Goal: Task Accomplishment & Management: Use online tool/utility

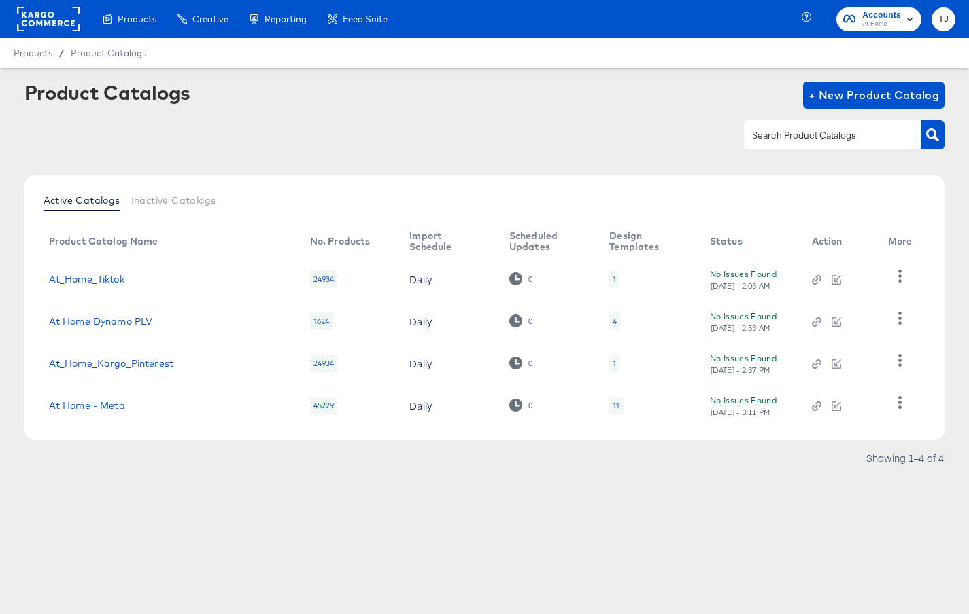
click at [39, 20] on rect at bounding box center [48, 19] width 63 height 24
click at [43, 16] on rect at bounding box center [48, 19] width 63 height 24
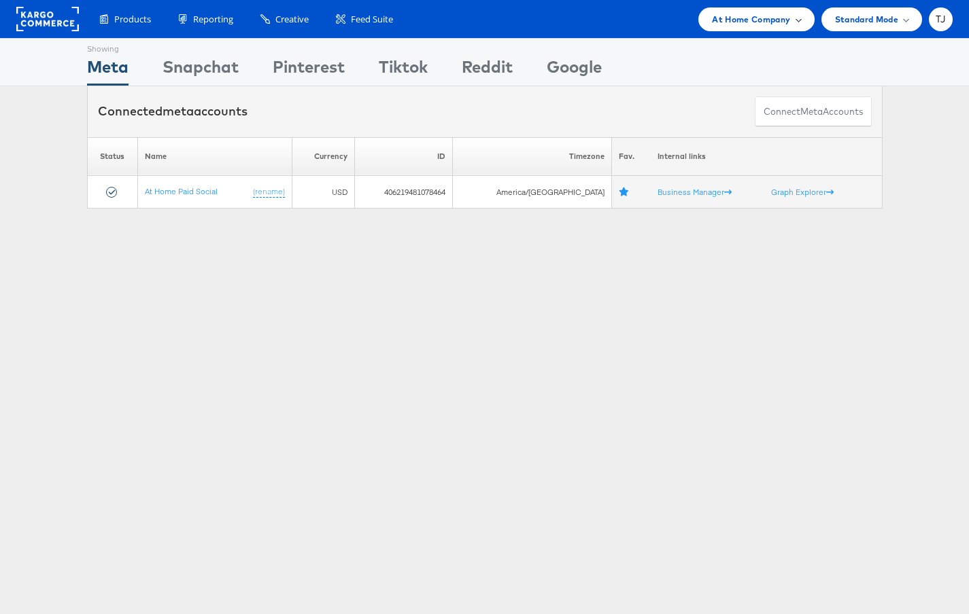
scroll to position [1, 0]
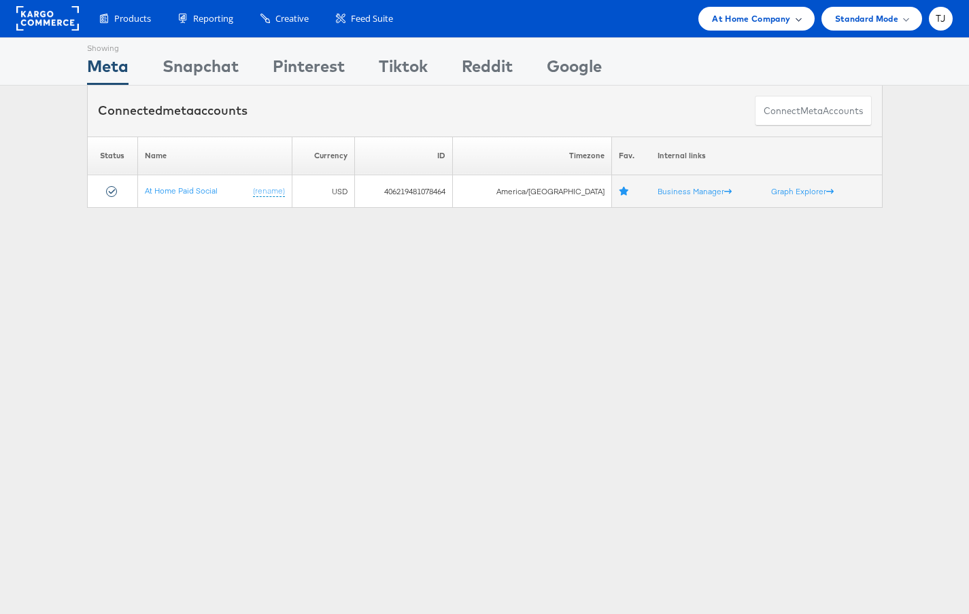
click at [795, 18] on span at bounding box center [798, 18] width 7 height 7
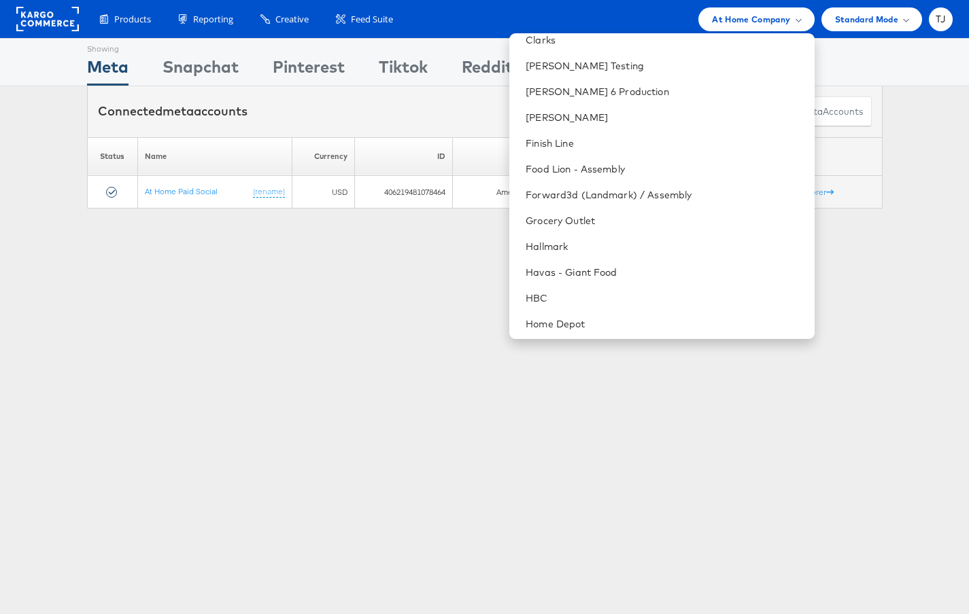
scroll to position [615, 0]
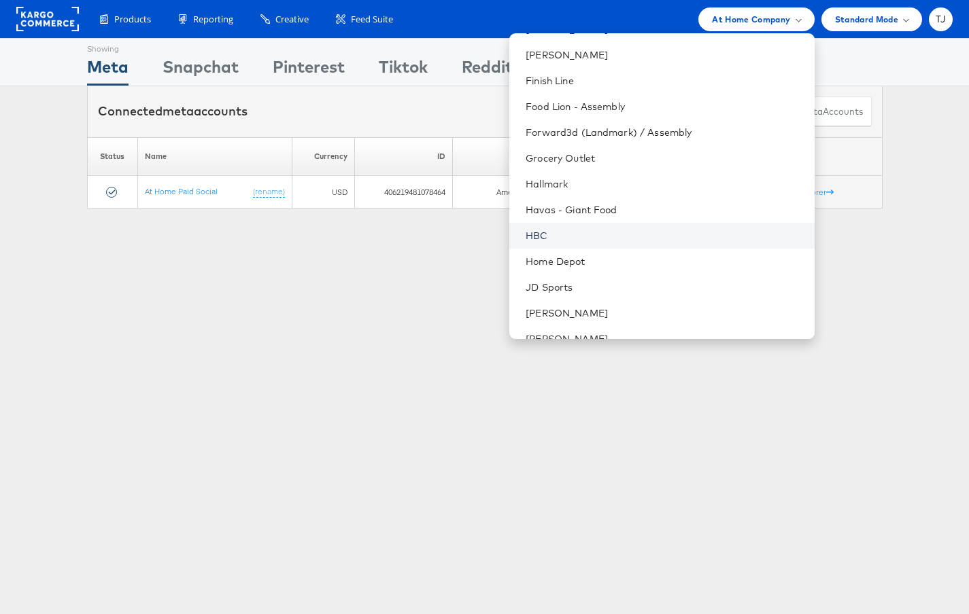
click at [640, 236] on link "HBC" at bounding box center [663, 236] width 277 height 14
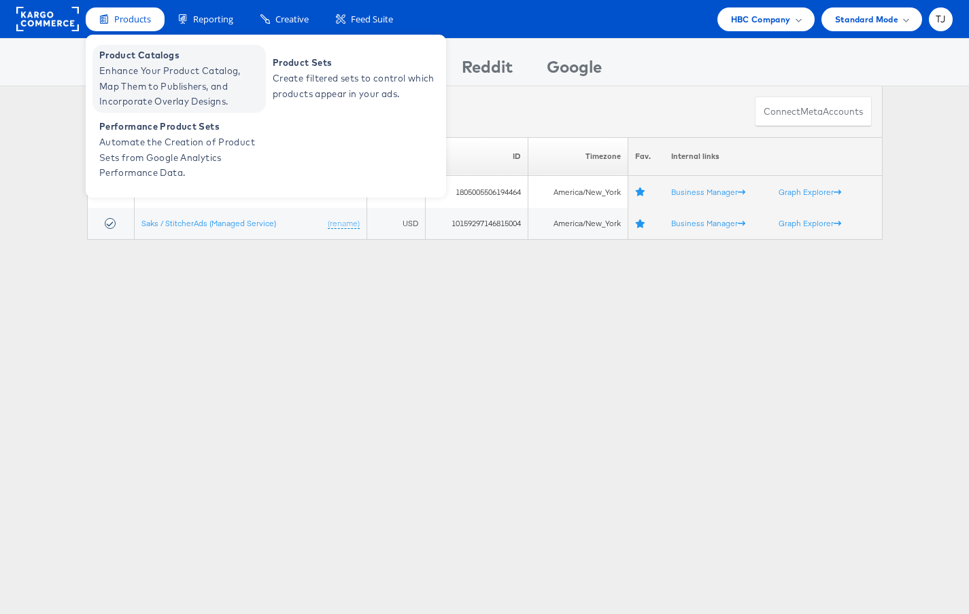
click at [140, 63] on span "Enhance Your Product Catalog, Map Them to Publishers, and Incorporate Overlay D…" at bounding box center [180, 86] width 163 height 46
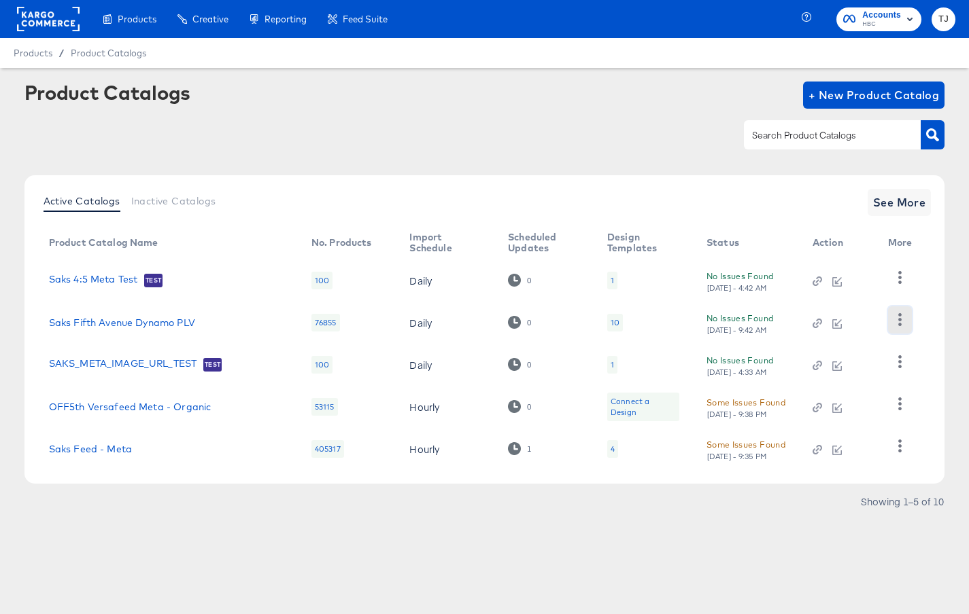
click at [903, 322] on icon "button" at bounding box center [899, 319] width 13 height 13
click at [859, 364] on div "HUD Checks (Internal)" at bounding box center [844, 370] width 136 height 22
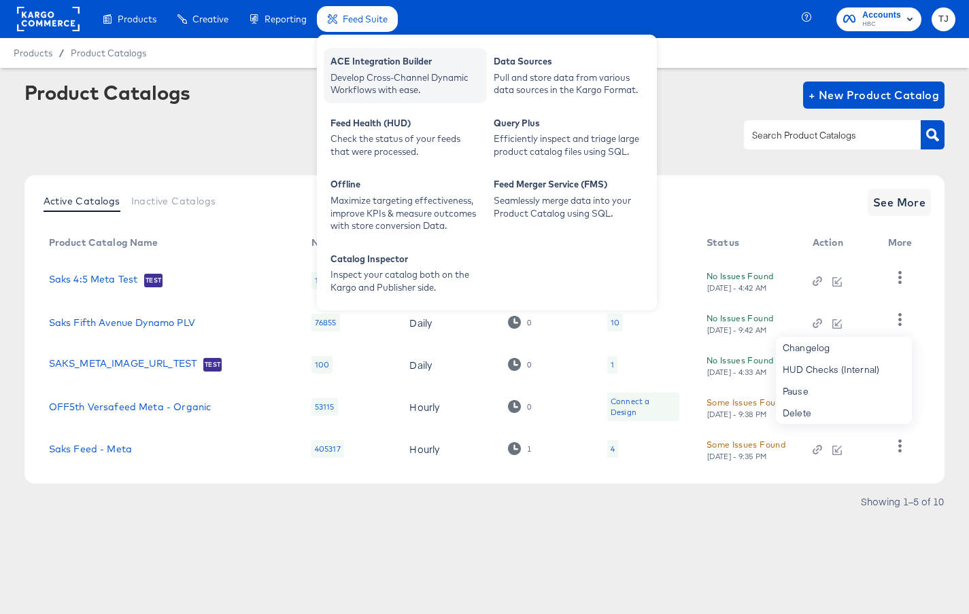
click at [366, 61] on div "ACE Integration Builder" at bounding box center [405, 63] width 150 height 16
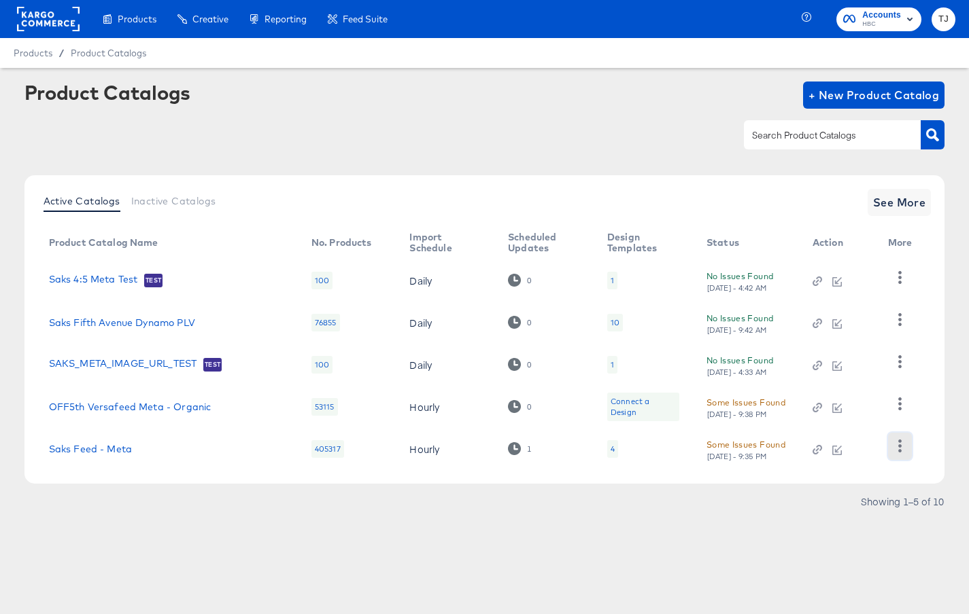
click at [900, 448] on icon "button" at bounding box center [899, 446] width 13 height 13
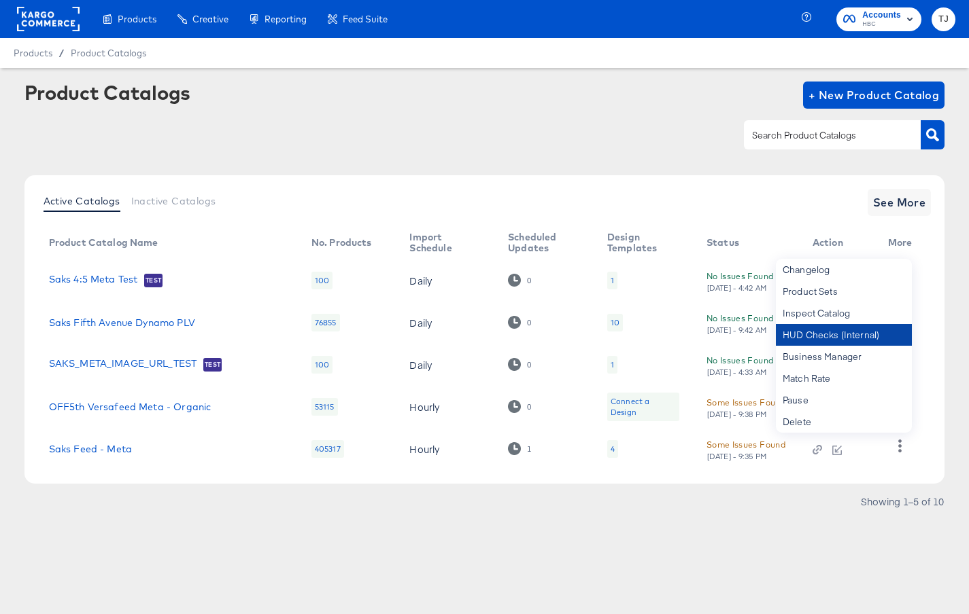
click at [861, 336] on div "HUD Checks (Internal)" at bounding box center [844, 335] width 136 height 22
click at [90, 448] on link "Saks Feed - Meta" at bounding box center [90, 449] width 83 height 11
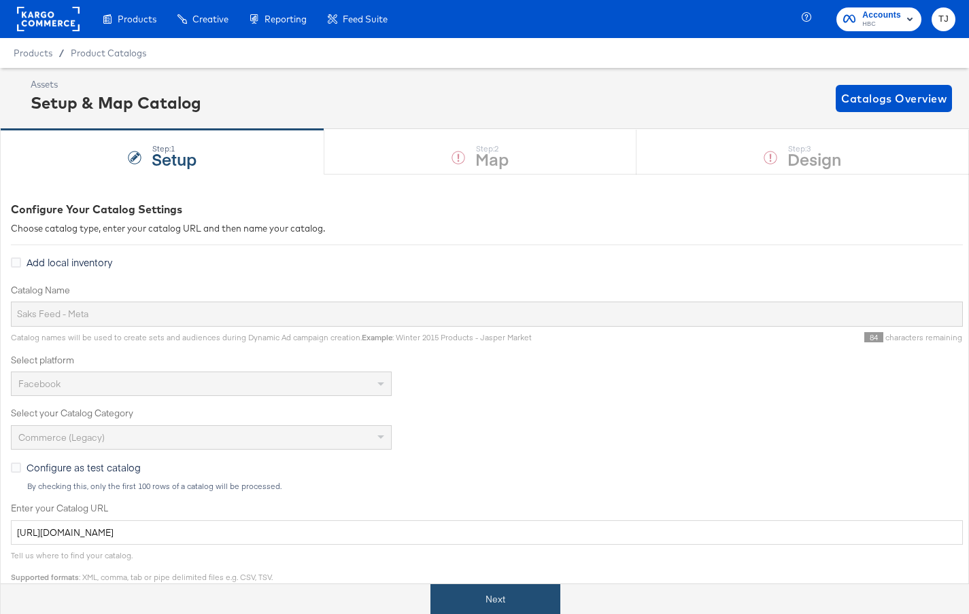
click at [499, 598] on button "Next" at bounding box center [495, 600] width 130 height 31
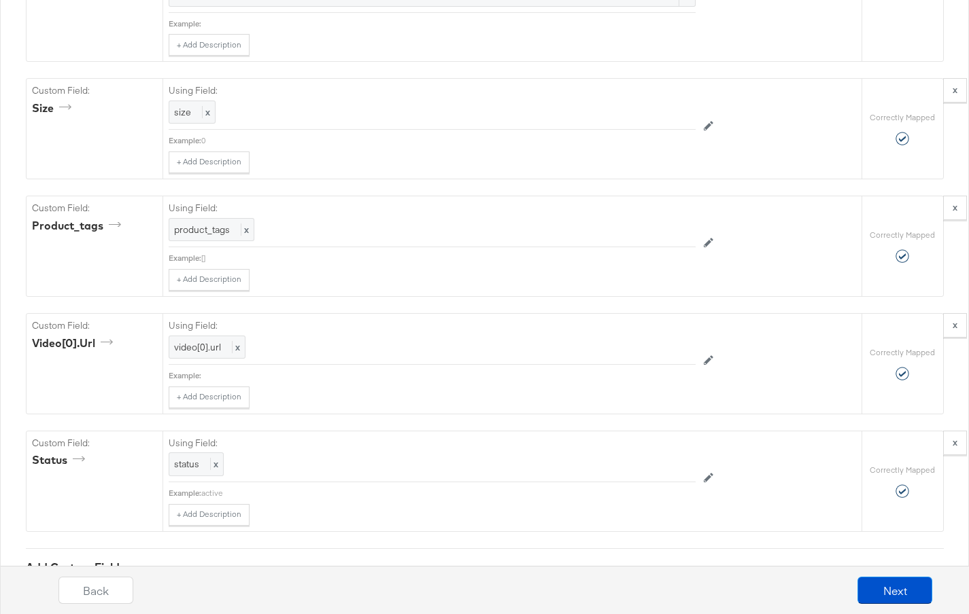
scroll to position [4878, 0]
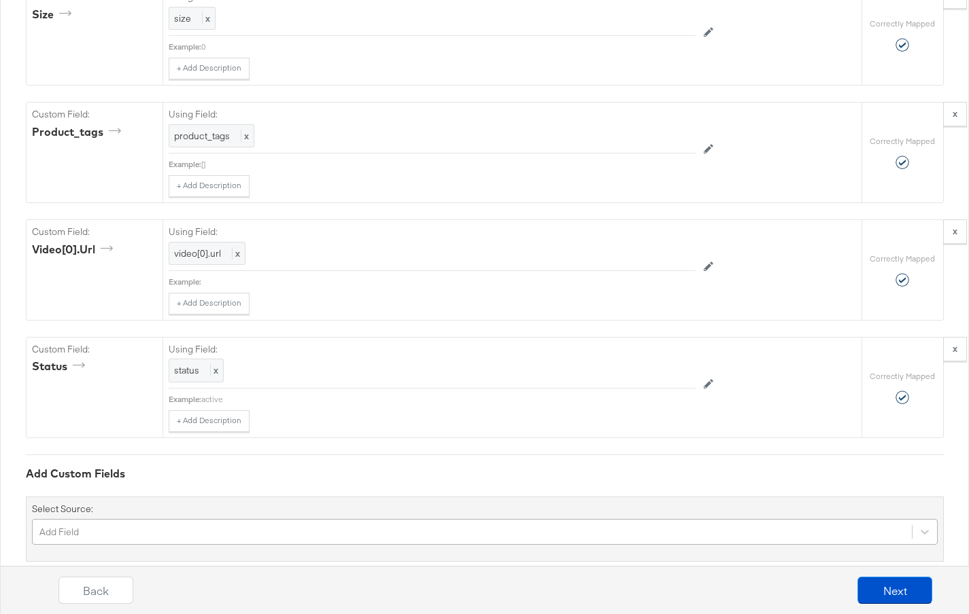
click at [398, 519] on div "Add Field" at bounding box center [484, 532] width 905 height 26
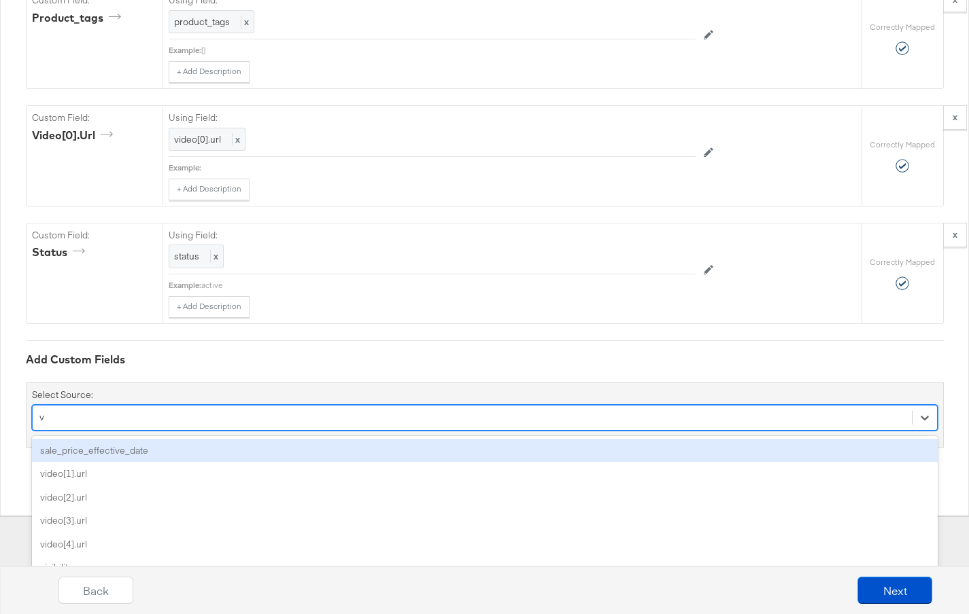
type input "vi"
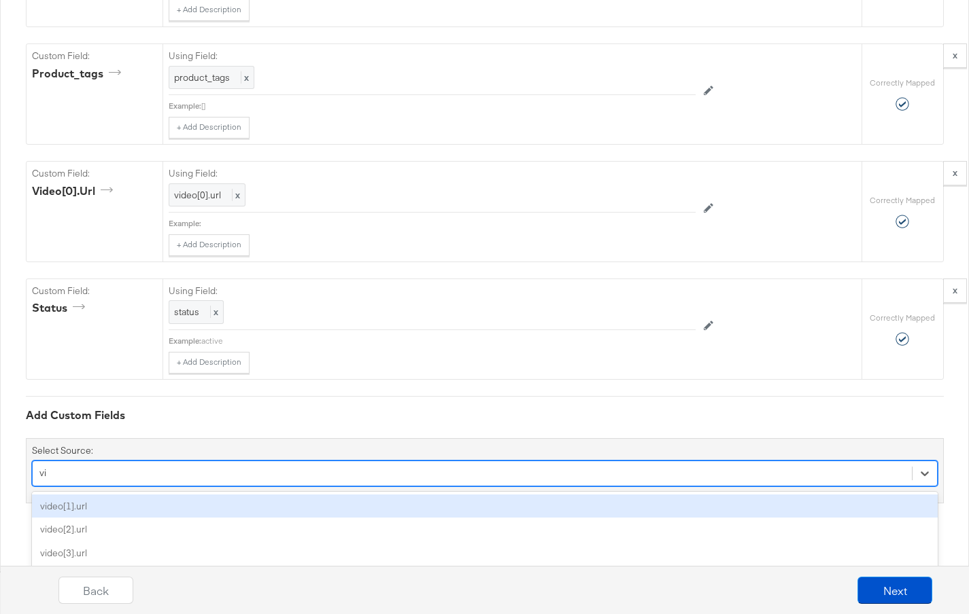
scroll to position [4911, 0]
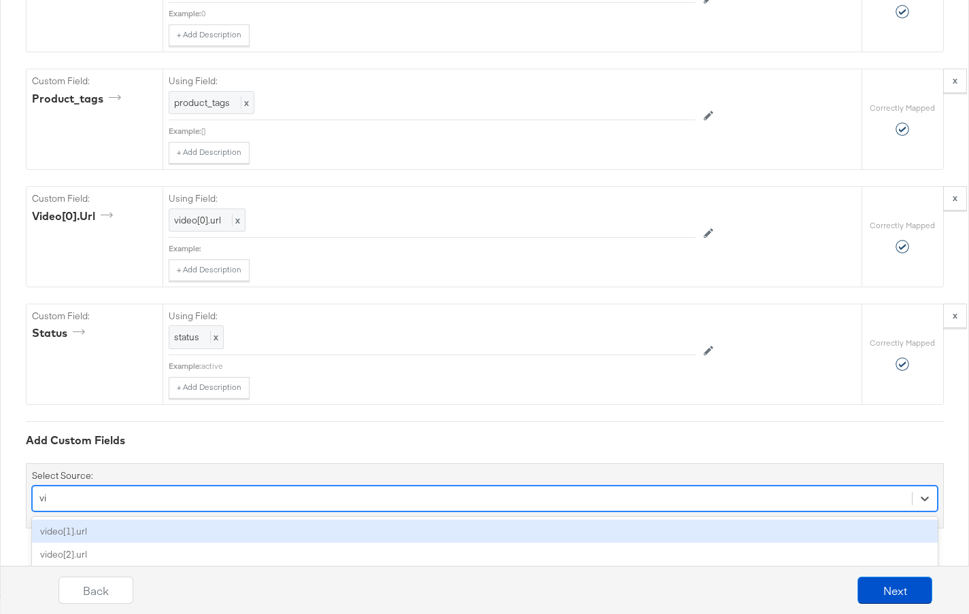
click at [397, 520] on div "video[1].url" at bounding box center [484, 532] width 905 height 24
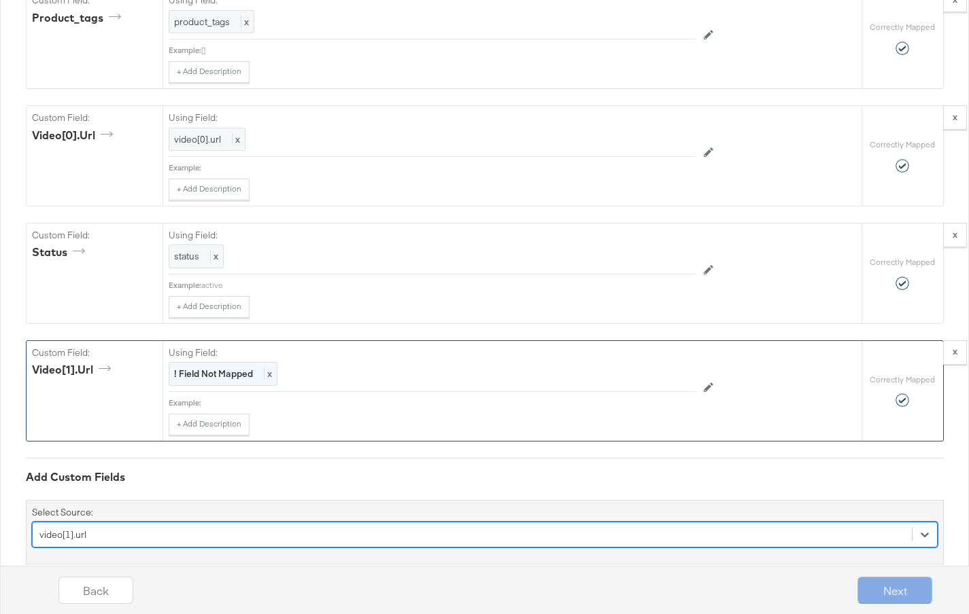
click at [265, 368] on span "x" at bounding box center [268, 374] width 8 height 12
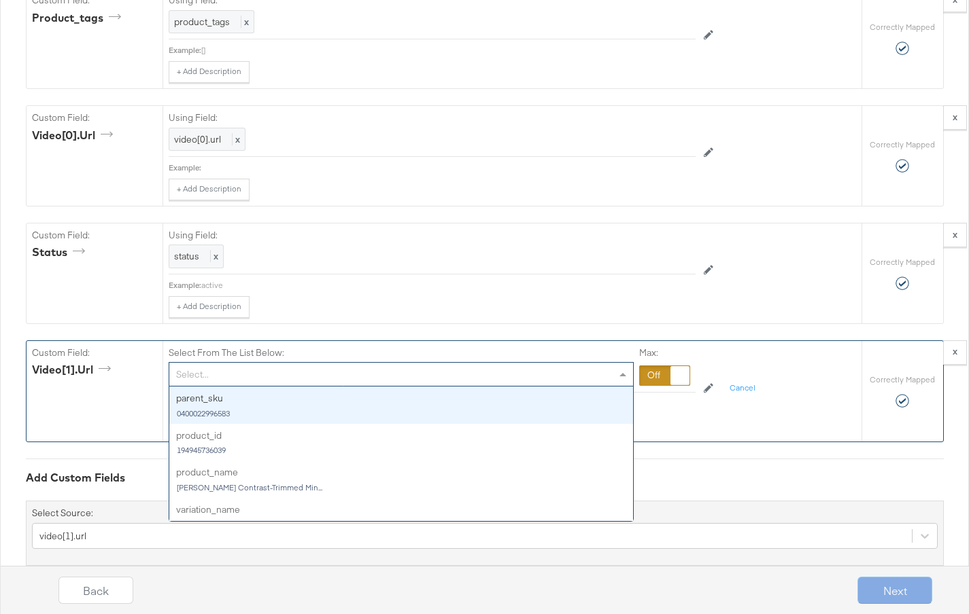
click at [292, 363] on div "Select..." at bounding box center [401, 374] width 464 height 23
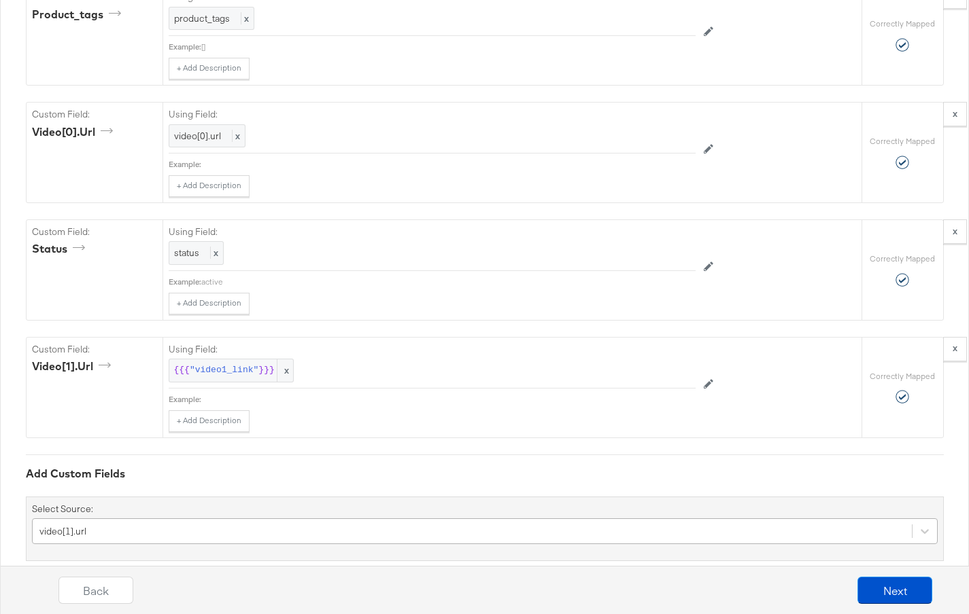
scroll to position [5110, 0]
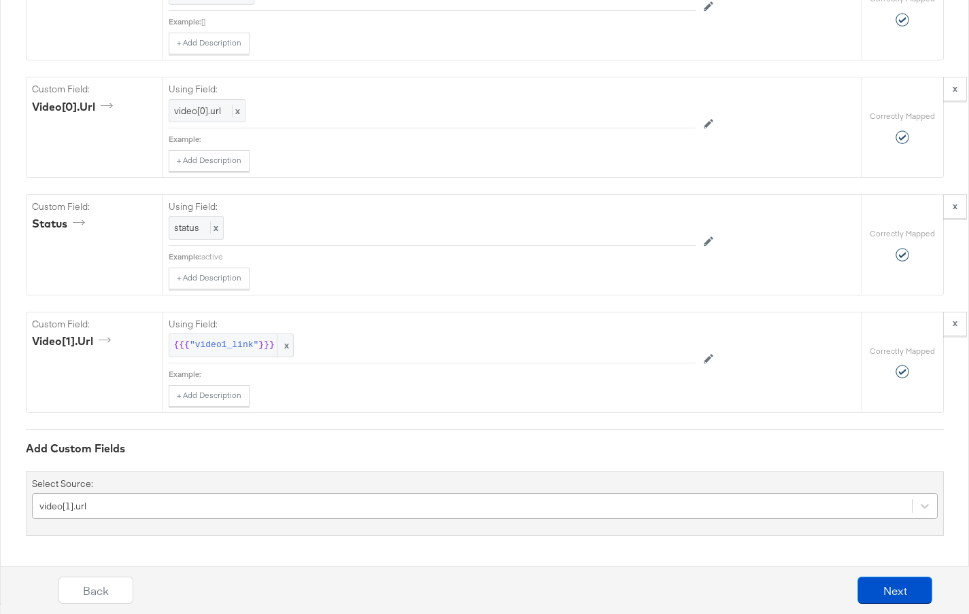
click at [282, 502] on div "video[1].url" at bounding box center [484, 506] width 905 height 26
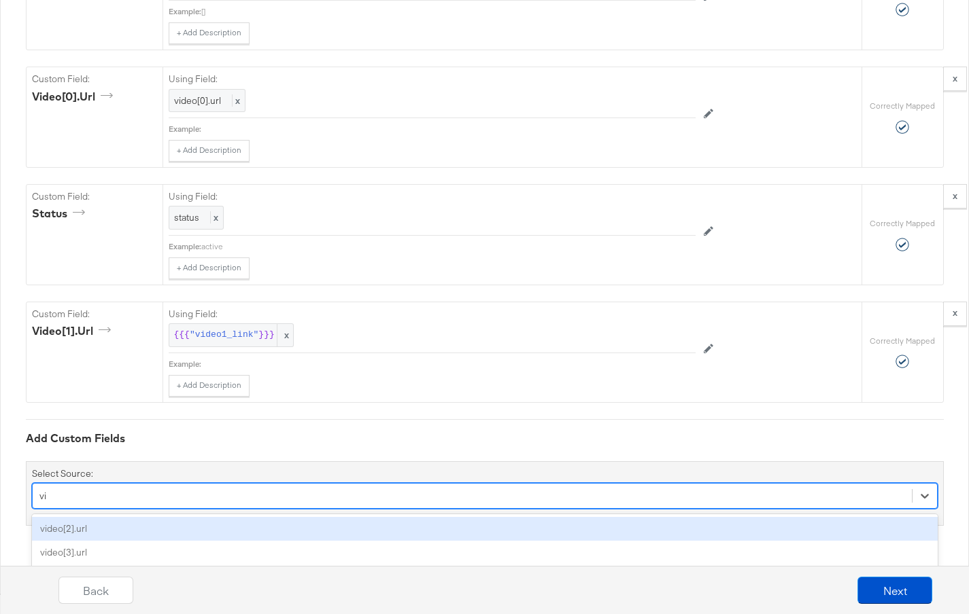
scroll to position [5006, 0]
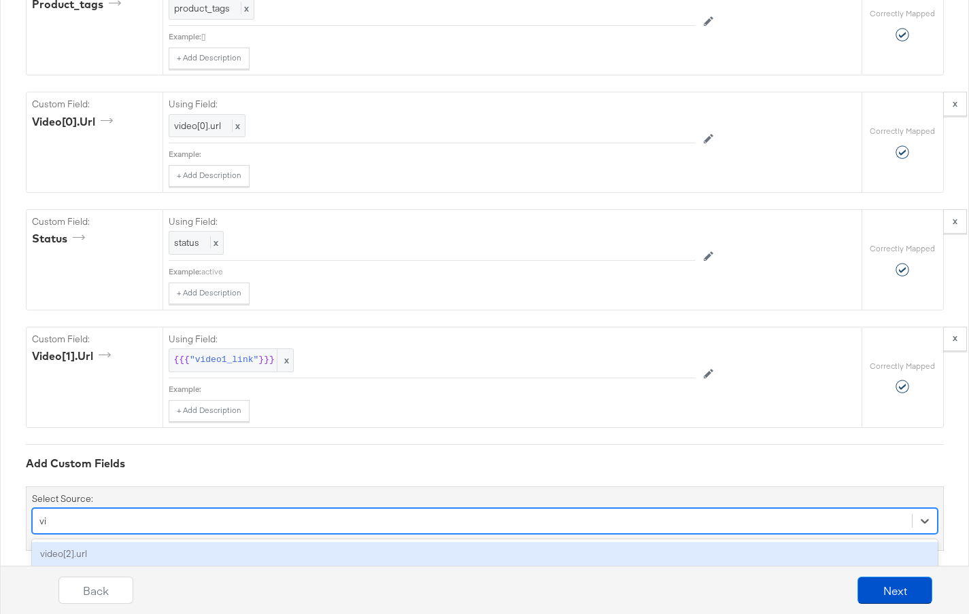
type input "v"
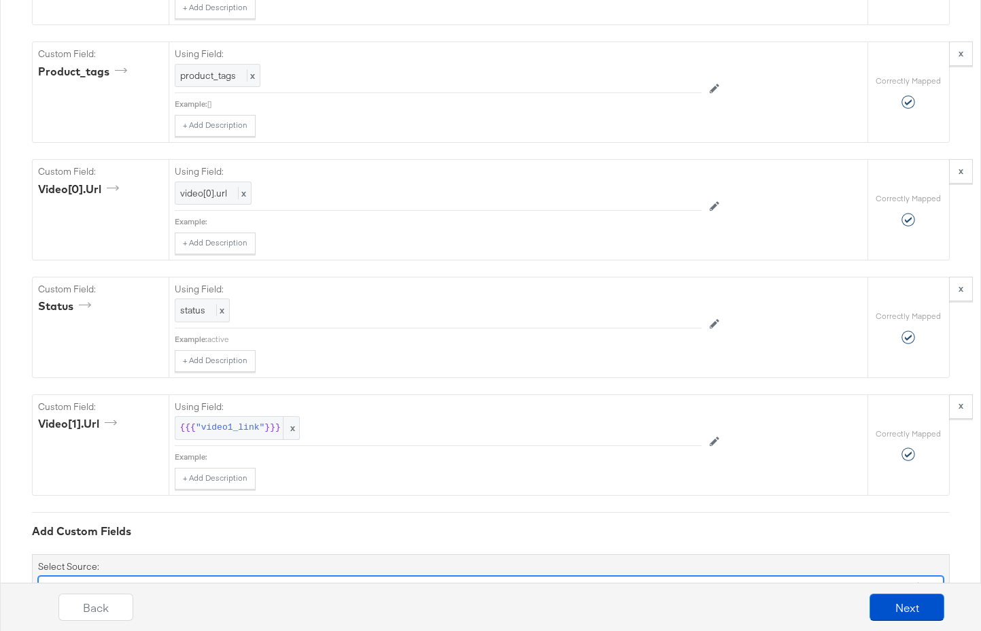
scroll to position [4937, 0]
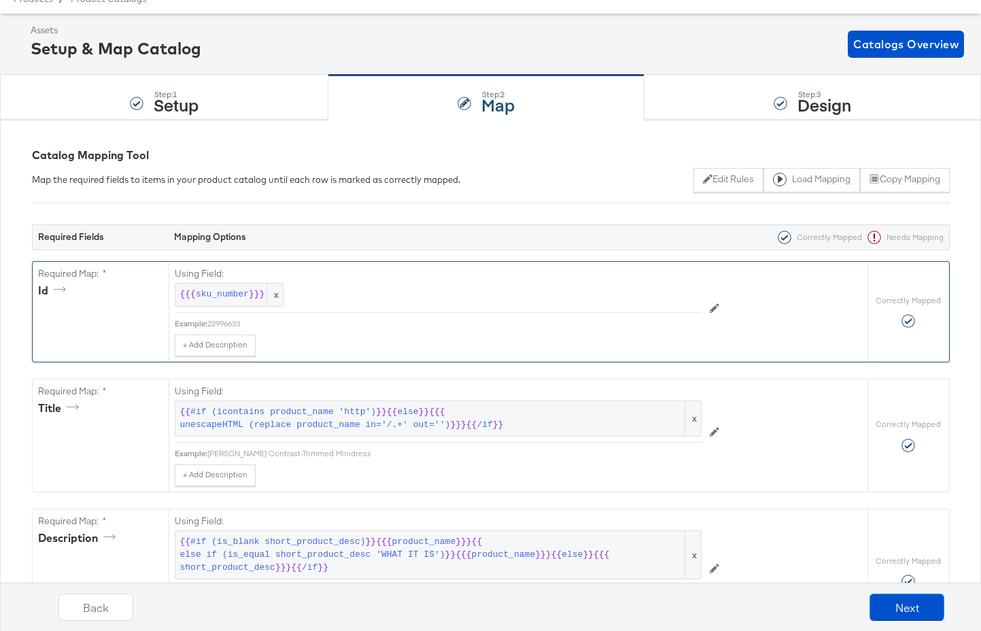
scroll to position [0, 0]
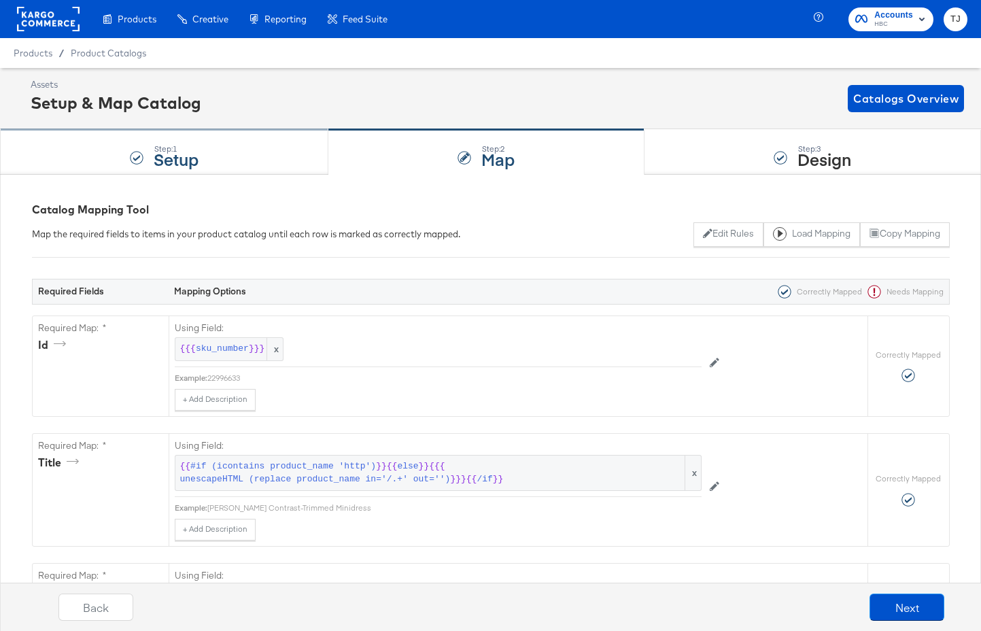
click at [229, 152] on div "Step: 1 Setup" at bounding box center [164, 152] width 328 height 45
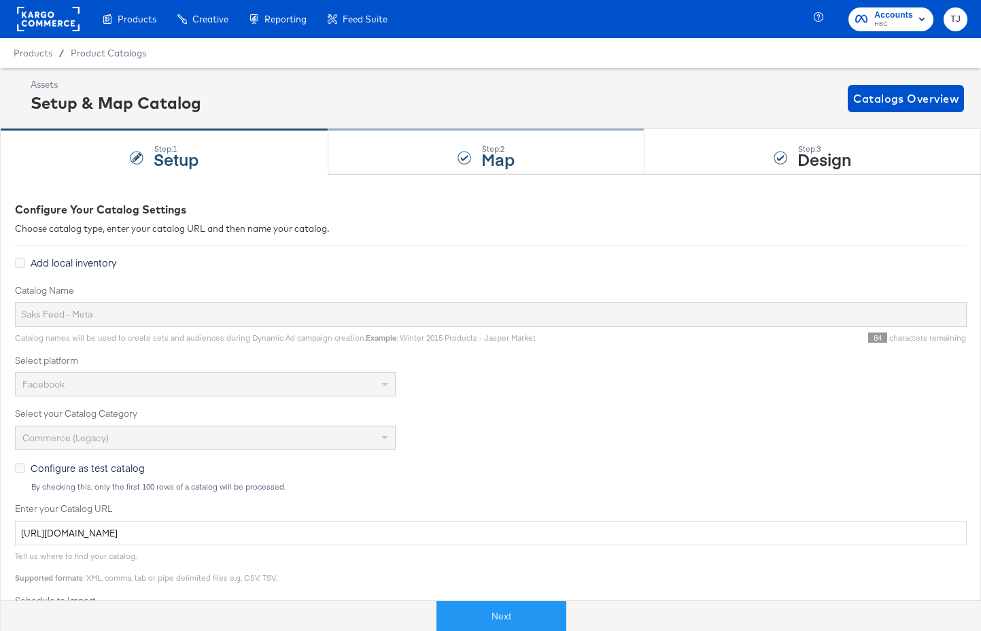
click at [472, 160] on div "Step: 2 Map" at bounding box center [486, 152] width 316 height 45
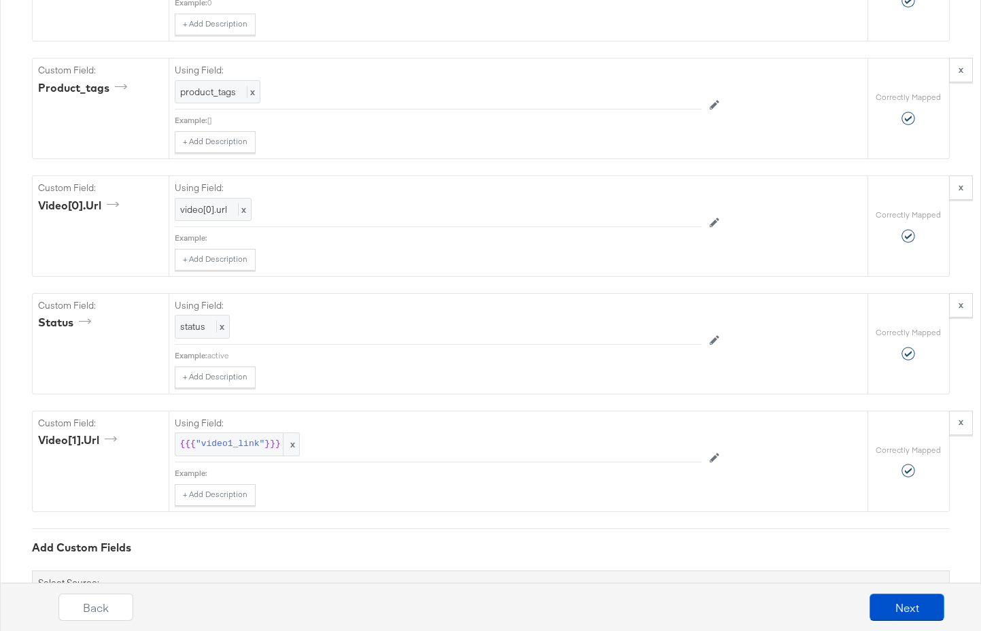
scroll to position [4979, 0]
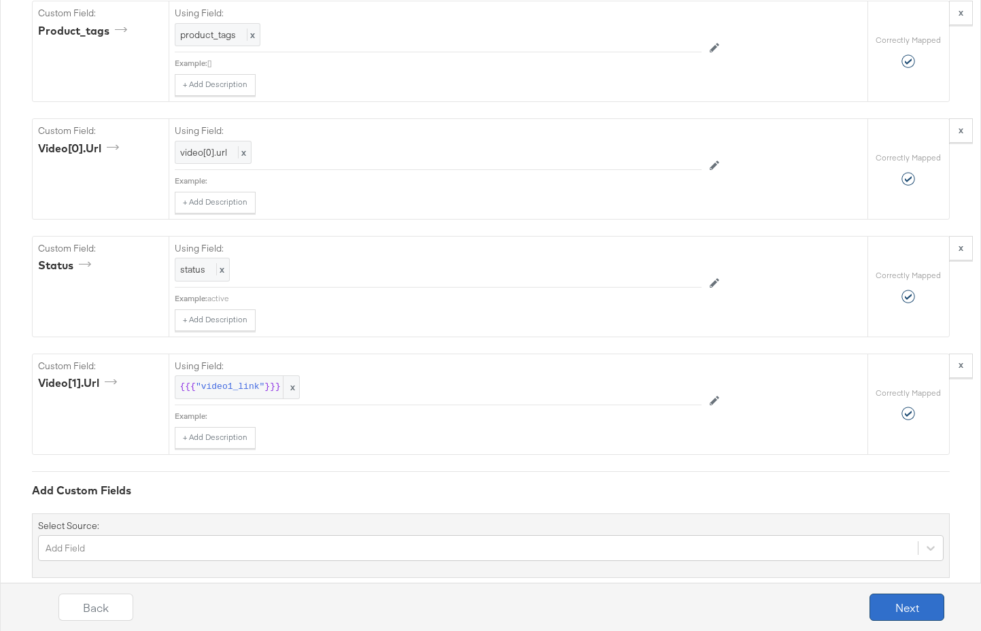
click at [906, 608] on button "Next" at bounding box center [906, 606] width 75 height 27
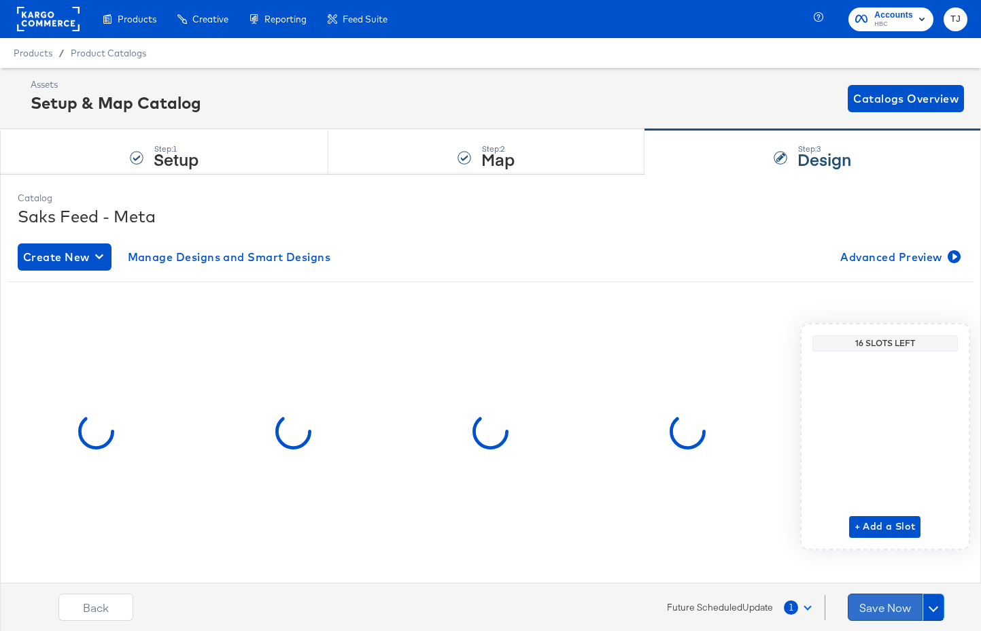
click at [900, 608] on button "Save Now" at bounding box center [885, 606] width 75 height 27
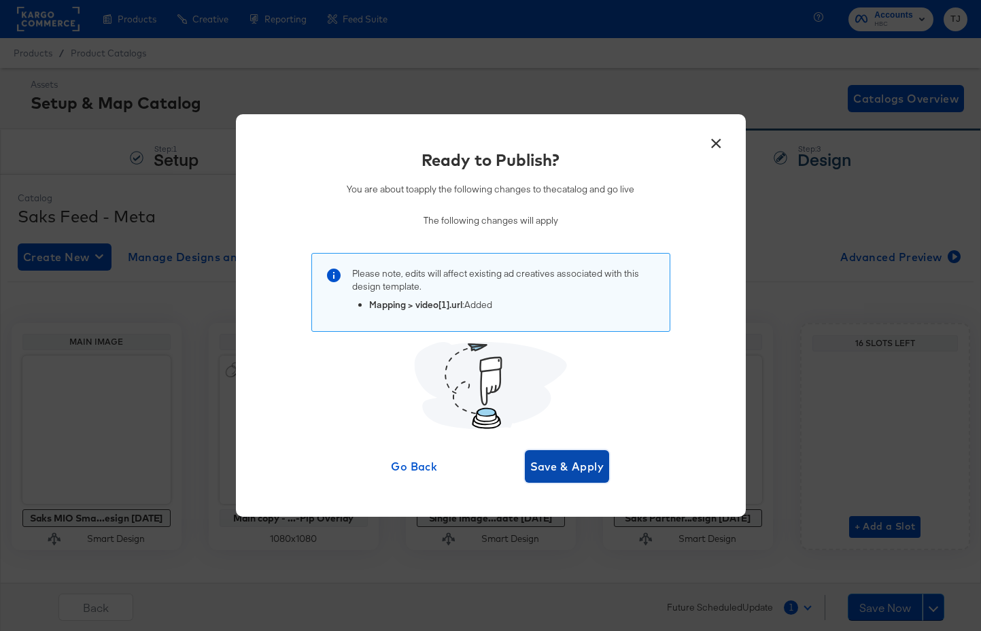
click at [598, 466] on span "Save & Apply" at bounding box center [567, 466] width 74 height 19
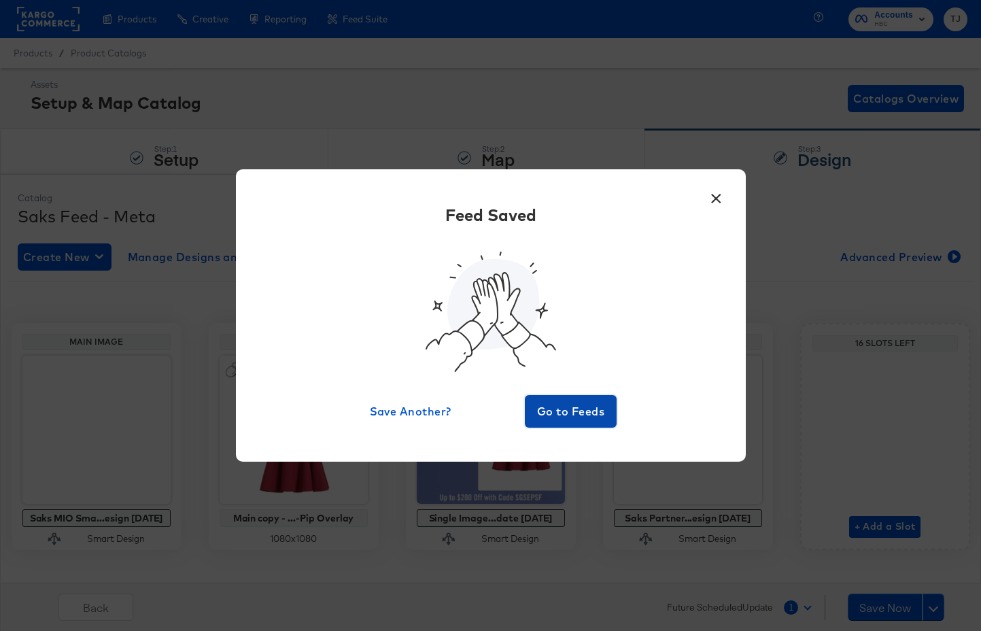
click at [604, 411] on span "Go to Feeds" at bounding box center [571, 411] width 82 height 19
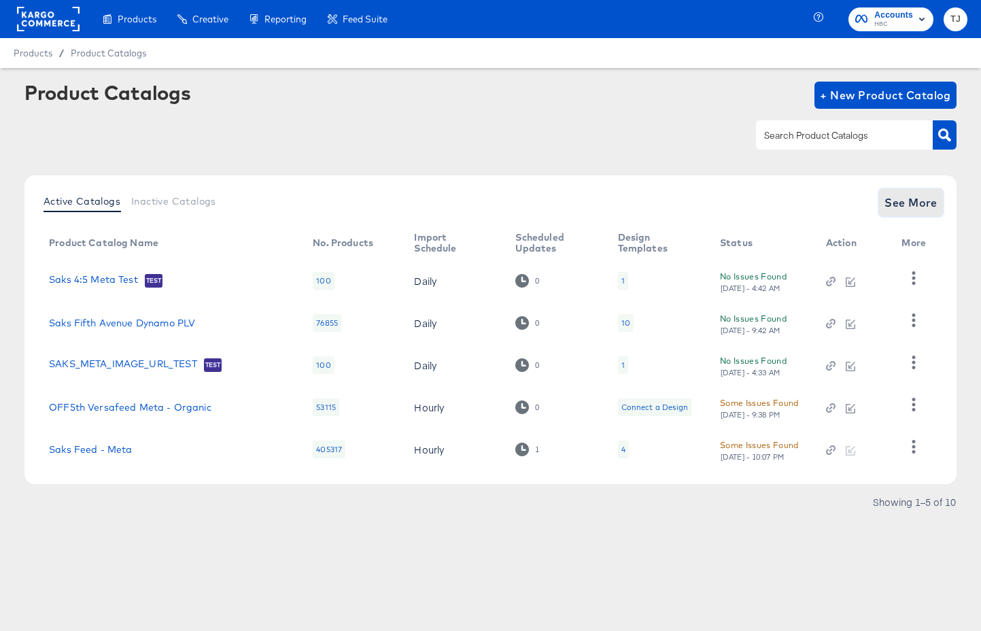
click at [913, 198] on span "See More" at bounding box center [910, 202] width 53 height 19
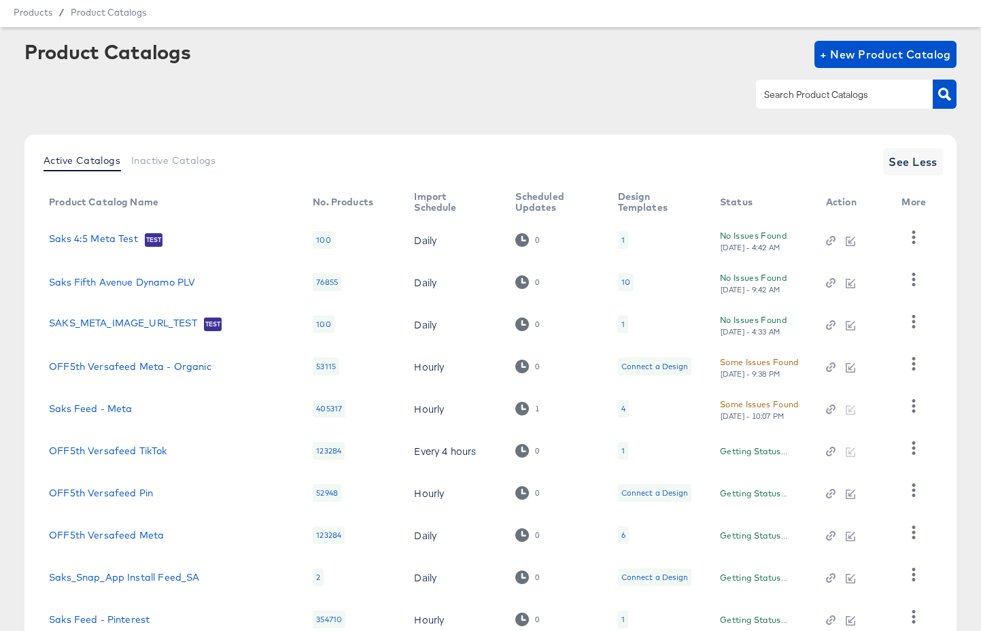
scroll to position [140, 0]
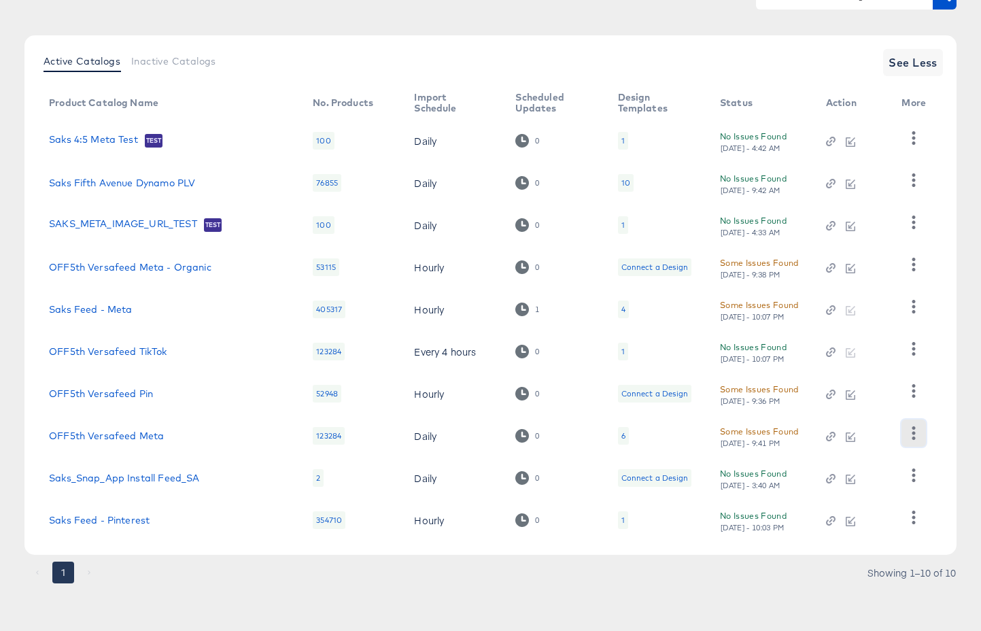
click at [917, 434] on icon "button" at bounding box center [913, 432] width 13 height 13
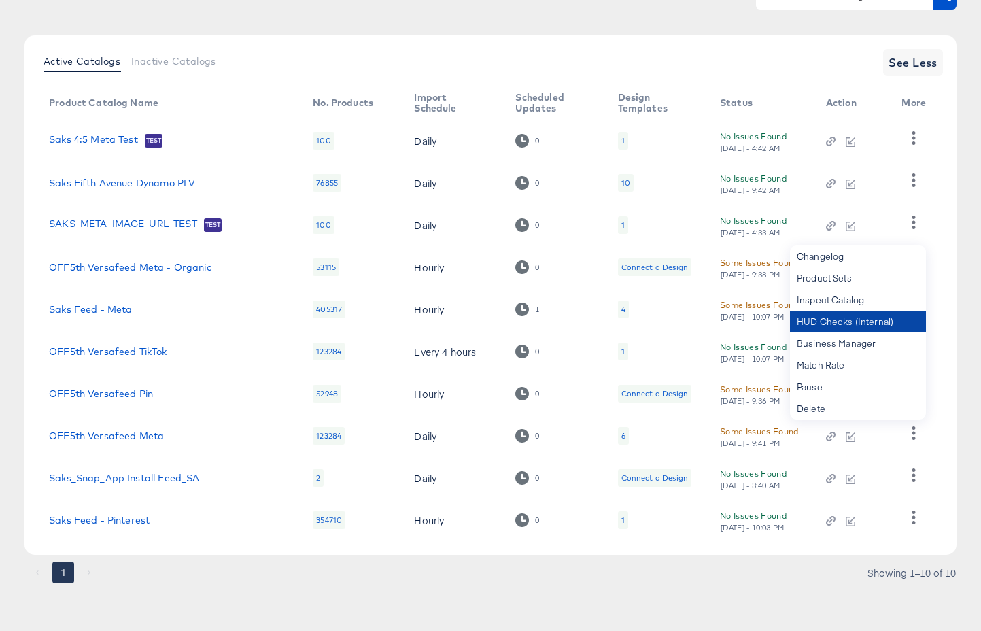
click at [880, 317] on div "HUD Checks (Internal)" at bounding box center [858, 322] width 136 height 22
click at [935, 274] on td at bounding box center [916, 267] width 52 height 42
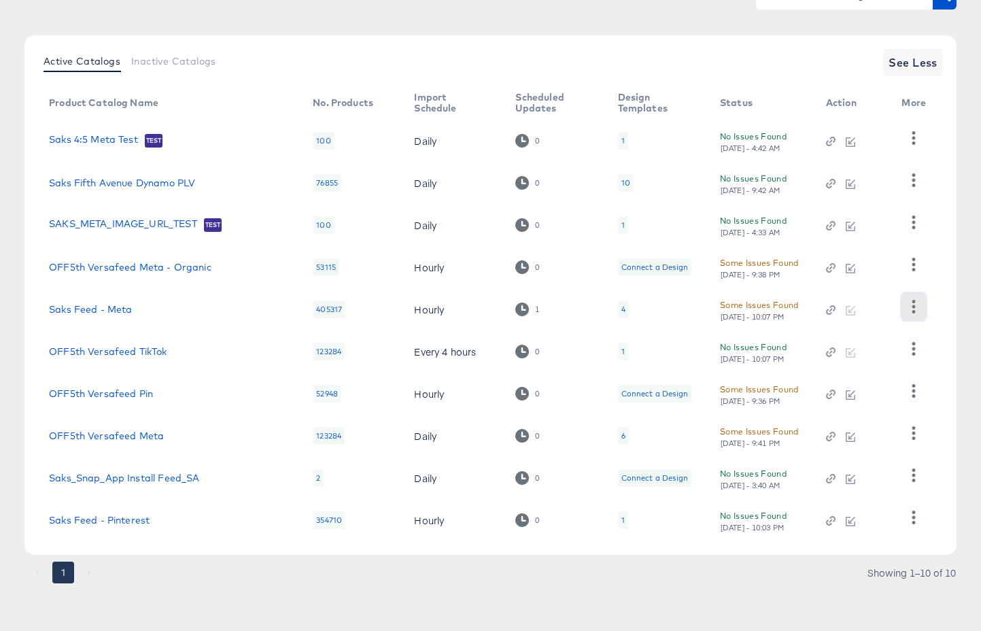
click at [912, 304] on icon "button" at bounding box center [913, 306] width 13 height 13
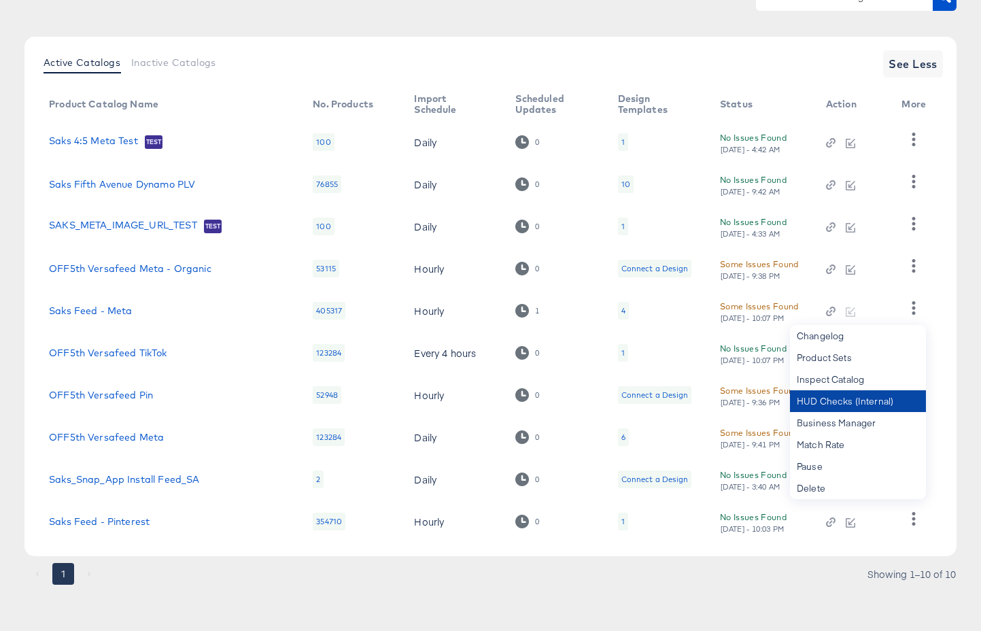
click at [871, 400] on div "HUD Checks (Internal)" at bounding box center [858, 401] width 136 height 22
click at [951, 273] on div "Active Catalogs Inactive Catalogs See Less Product Catalog Name No. Products Im…" at bounding box center [490, 296] width 932 height 519
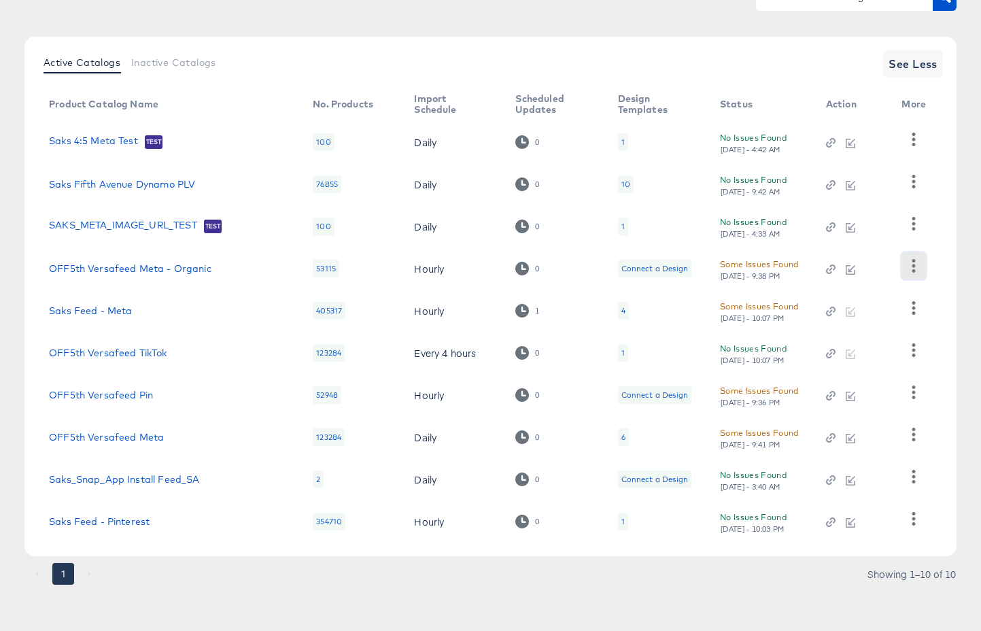
click at [918, 270] on icon "button" at bounding box center [913, 265] width 13 height 13
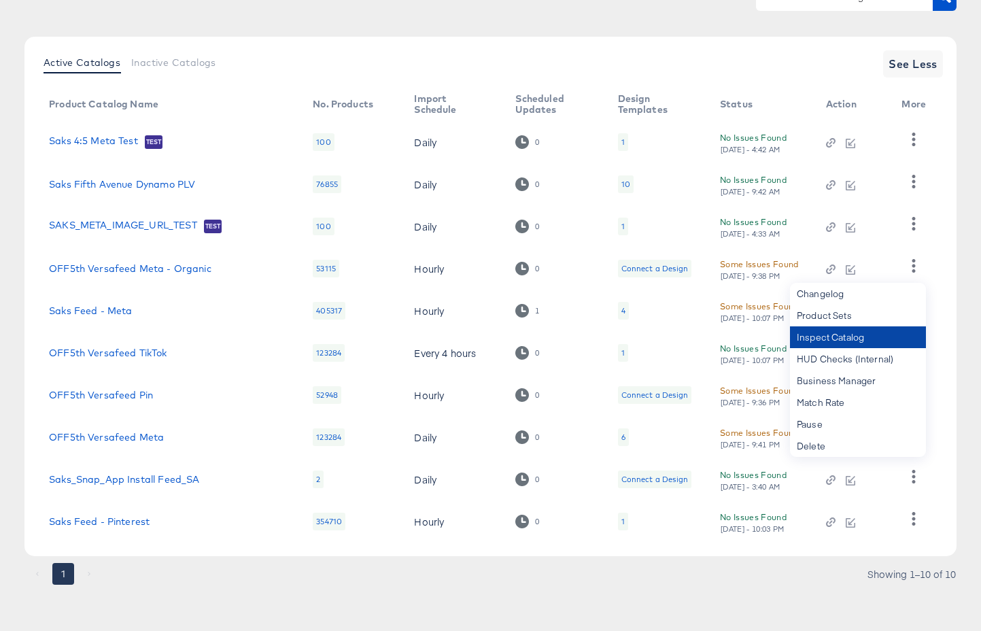
drag, startPoint x: 896, startPoint y: 358, endPoint x: 888, endPoint y: 347, distance: 13.6
click at [892, 353] on div "HUD Checks (Internal)" at bounding box center [858, 359] width 136 height 22
drag, startPoint x: 138, startPoint y: 311, endPoint x: 65, endPoint y: 298, distance: 74.5
click at [65, 298] on td "Saks Feed - Meta" at bounding box center [170, 311] width 264 height 42
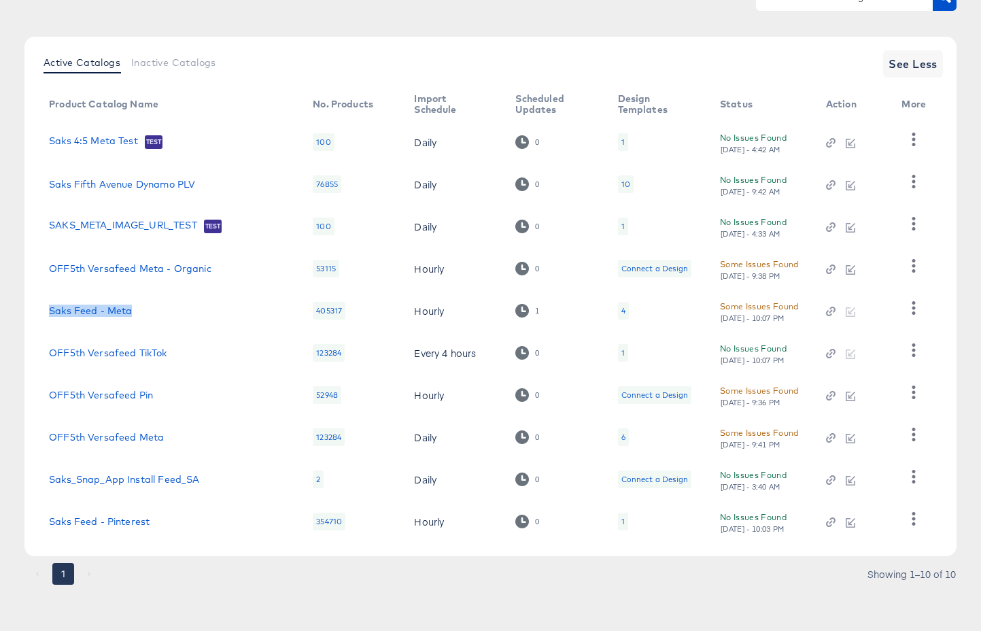
copy link "Saks Feed - Meta"
